Goal: Information Seeking & Learning: Understand process/instructions

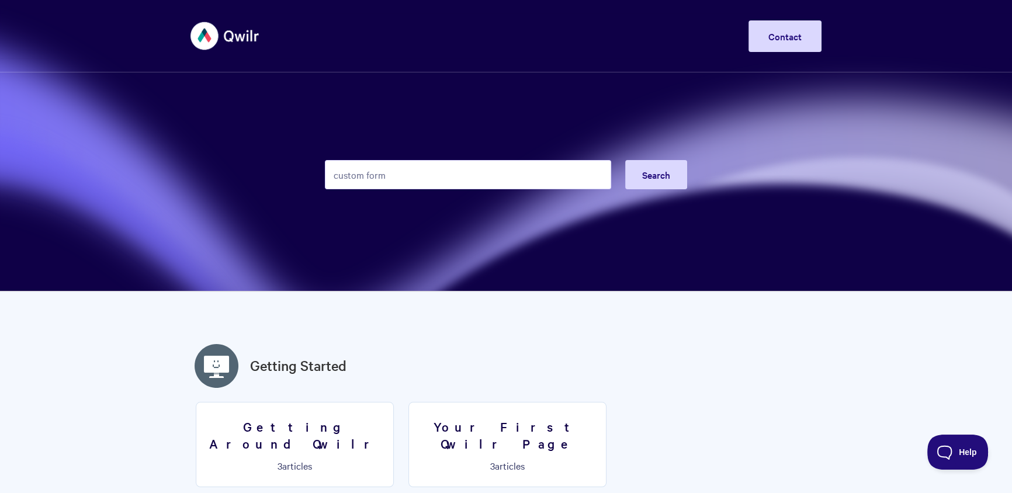
type input "custom form"
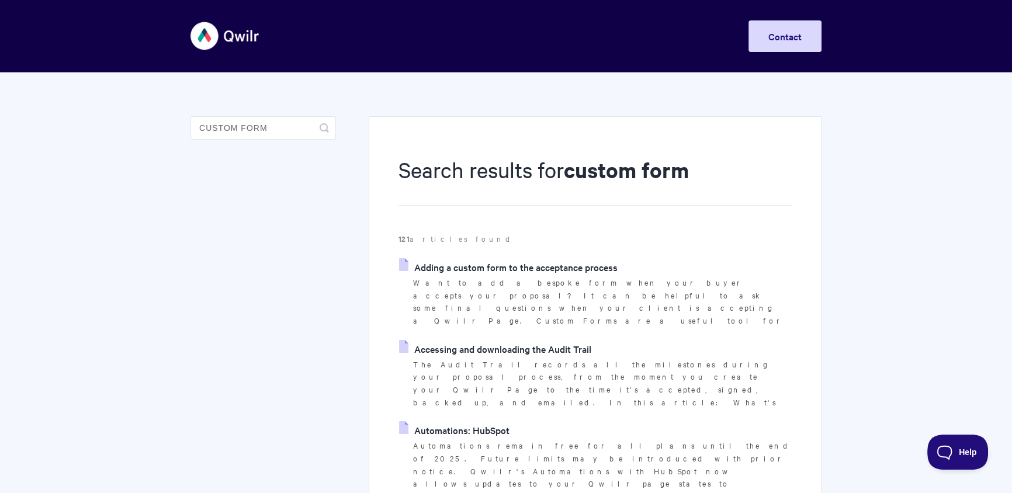
click at [534, 272] on link "Adding a custom form to the acceptance process" at bounding box center [508, 267] width 219 height 18
